Goal: Entertainment & Leisure: Consume media (video, audio)

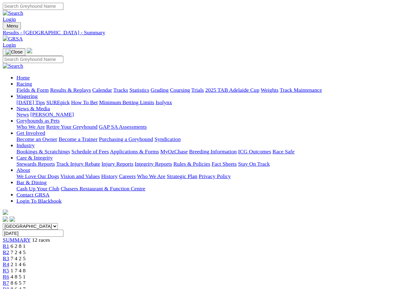
scroll to position [1, 0]
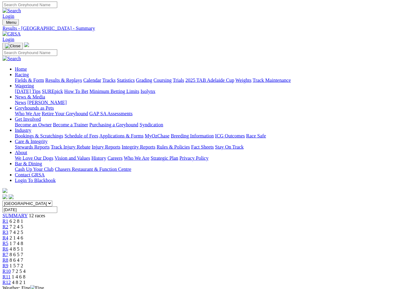
click at [21, 31] on img at bounding box center [11, 34] width 18 height 6
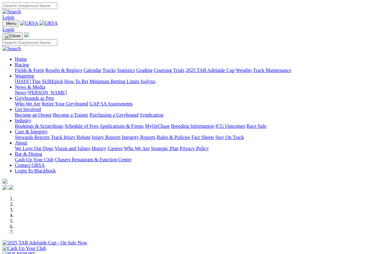
scroll to position [454, 0]
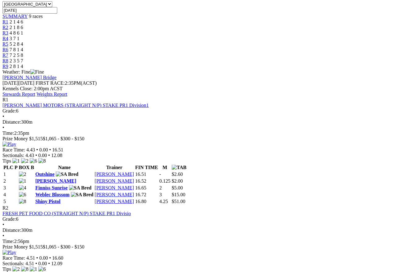
scroll to position [201, 0]
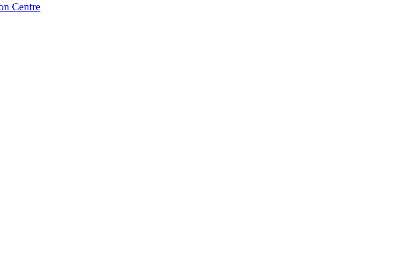
scroll to position [167, 0]
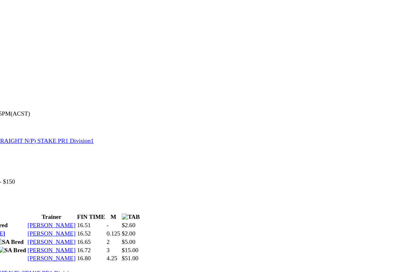
scroll to position [167, 99]
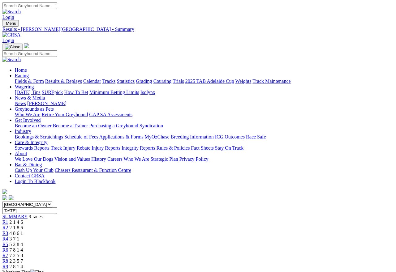
scroll to position [0, 59]
